Goal: Information Seeking & Learning: Stay updated

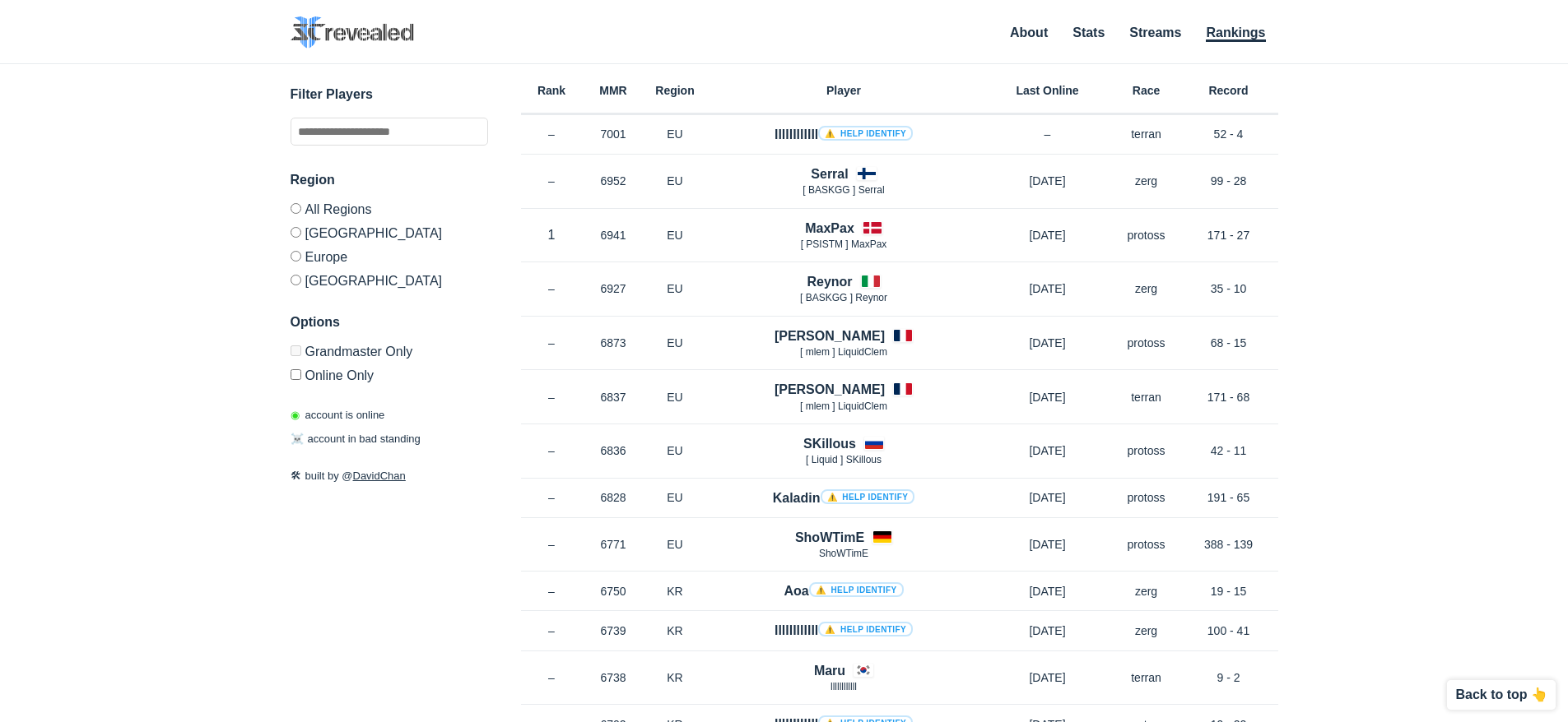
click at [320, 279] on label "[GEOGRAPHIC_DATA]" at bounding box center [389, 278] width 198 height 20
click at [302, 213] on label "All Regions" at bounding box center [389, 212] width 198 height 18
